Goal: Find specific page/section: Find specific page/section

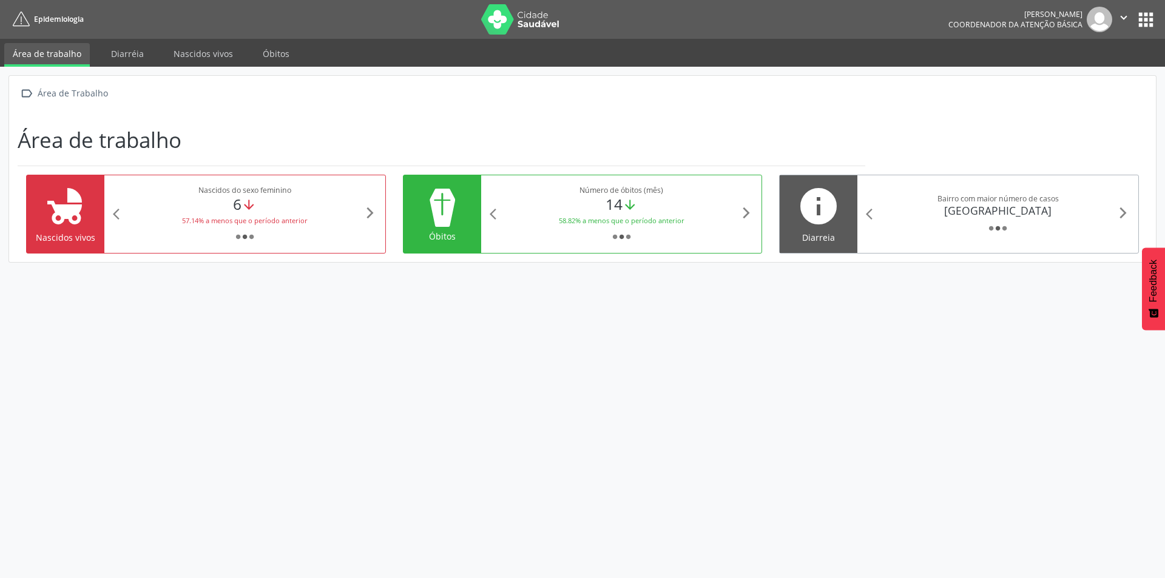
click at [1146, 21] on button "apps" at bounding box center [1145, 19] width 21 height 21
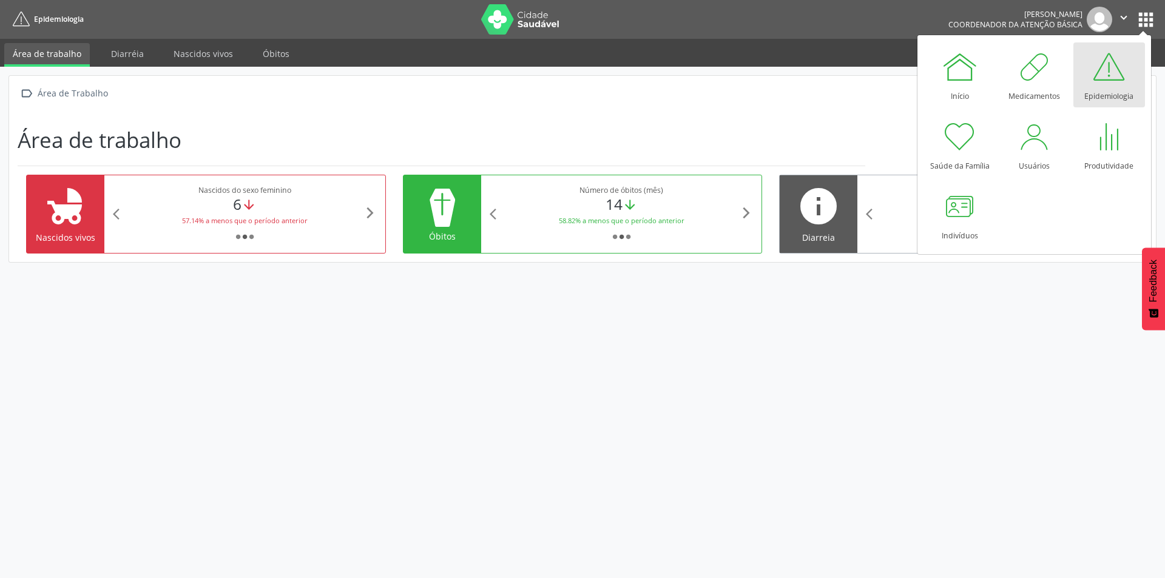
click at [1114, 88] on div "Epidemiologia" at bounding box center [1108, 93] width 49 height 16
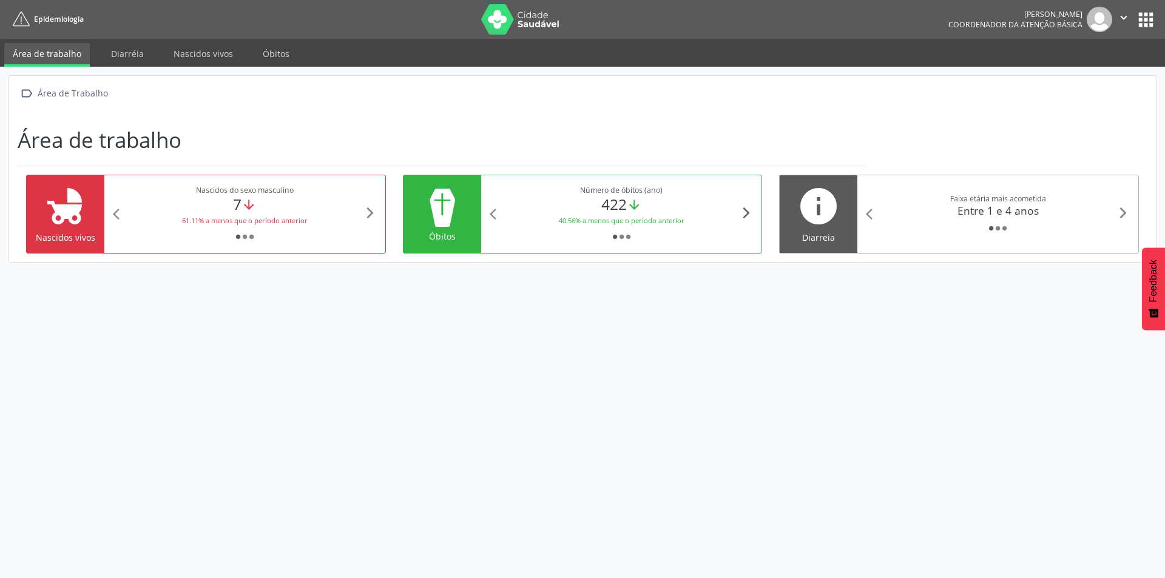
click at [752, 217] on icon "arrow_forward_ios" at bounding box center [746, 212] width 13 height 13
click at [746, 213] on icon "arrow_forward_ios" at bounding box center [746, 212] width 13 height 13
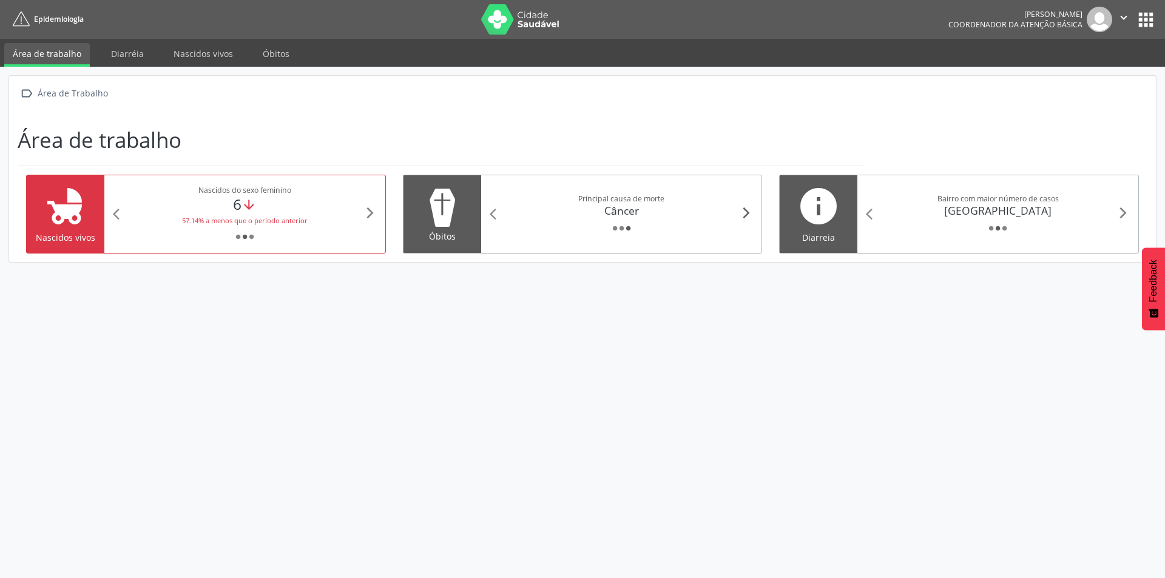
click at [746, 213] on icon "arrow_forward_ios" at bounding box center [746, 212] width 13 height 13
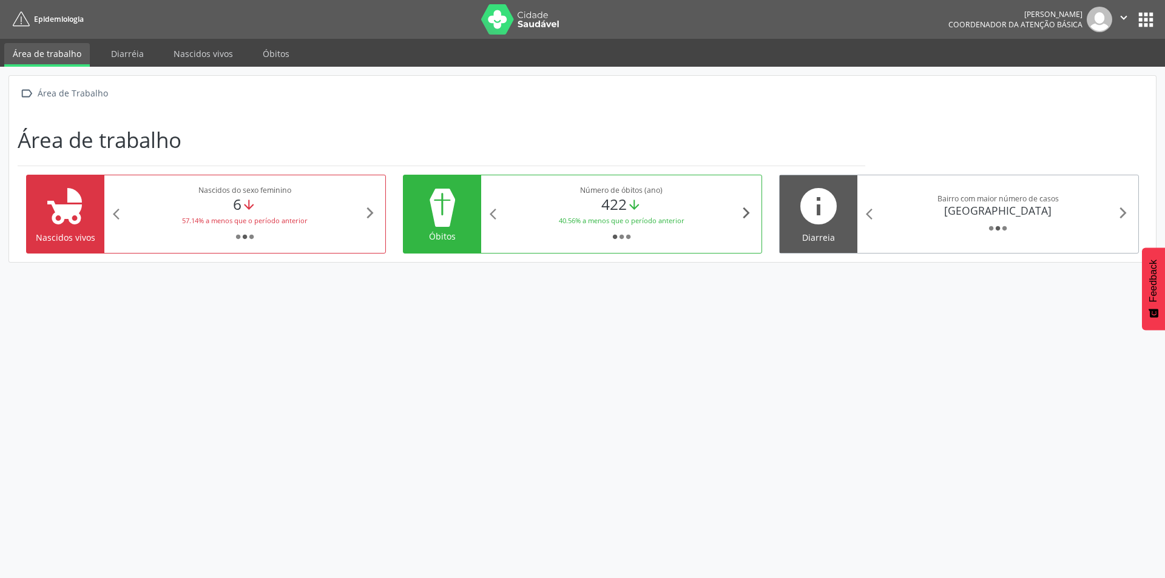
click at [746, 213] on icon "arrow_forward_ios" at bounding box center [746, 212] width 13 height 13
click at [376, 215] on icon "arrow_forward_ios" at bounding box center [370, 212] width 13 height 13
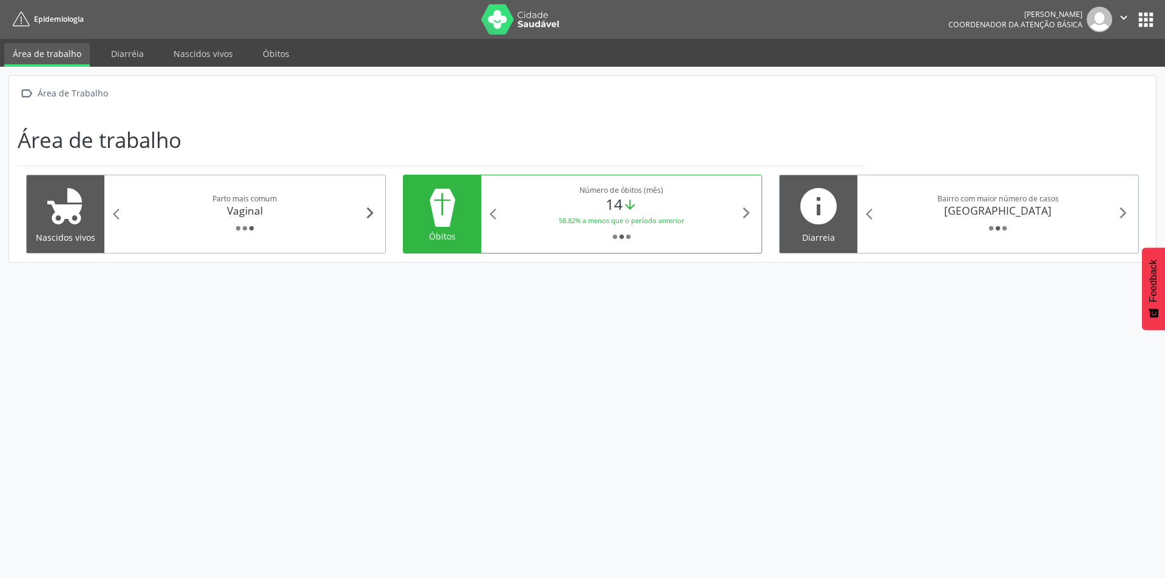
click at [376, 215] on icon "arrow_forward_ios" at bounding box center [370, 212] width 13 height 13
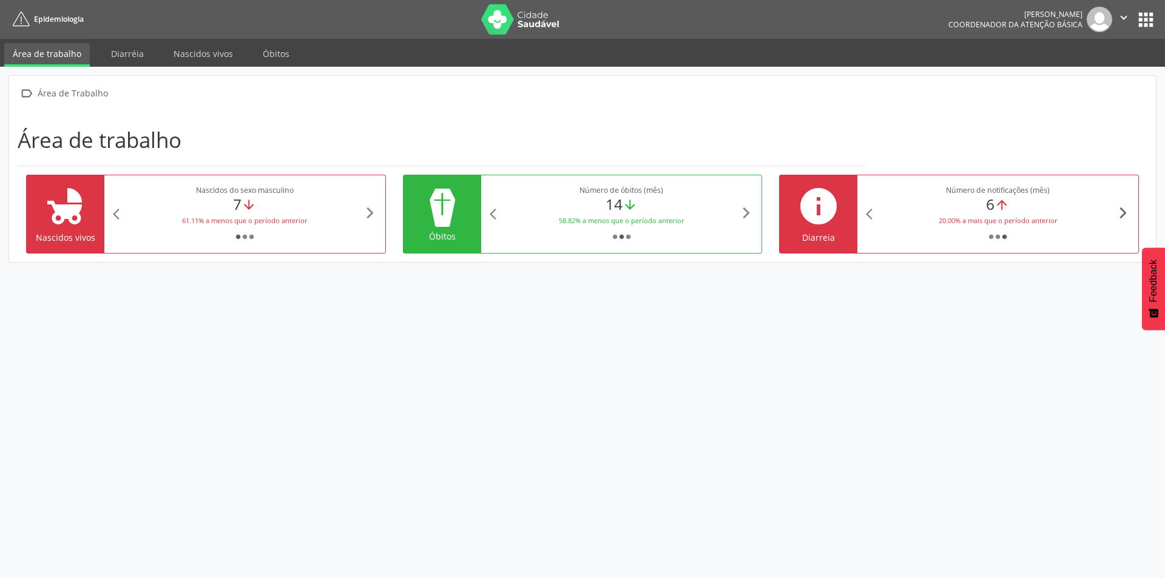
click at [1125, 213] on icon "arrow_forward_ios" at bounding box center [1123, 212] width 13 height 13
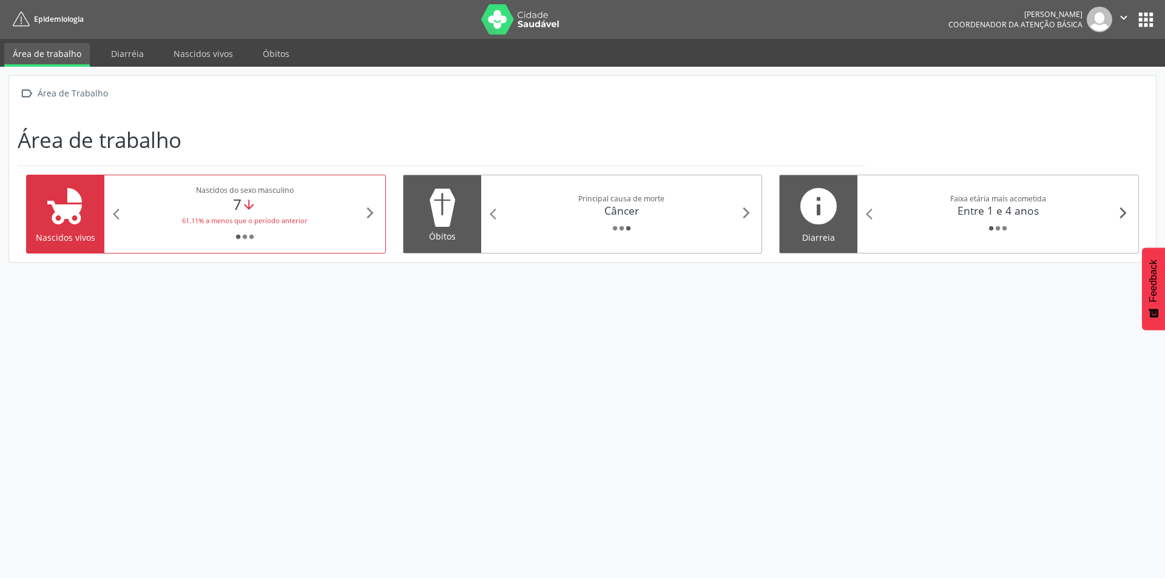
click at [1125, 213] on icon "arrow_forward_ios" at bounding box center [1123, 212] width 13 height 13
